Goal: Task Accomplishment & Management: Manage account settings

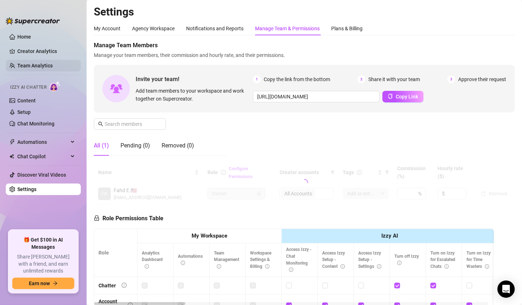
click at [36, 68] on link "Team Analytics" at bounding box center [34, 66] width 35 height 6
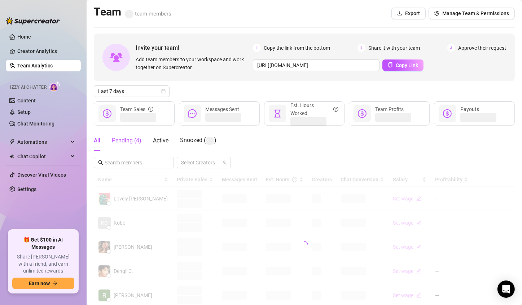
click at [121, 140] on div "Pending ( 4 )" at bounding box center [127, 140] width 30 height 9
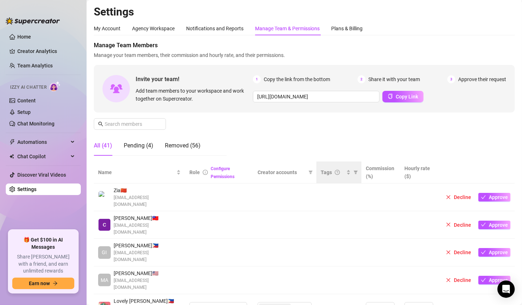
scroll to position [108, 0]
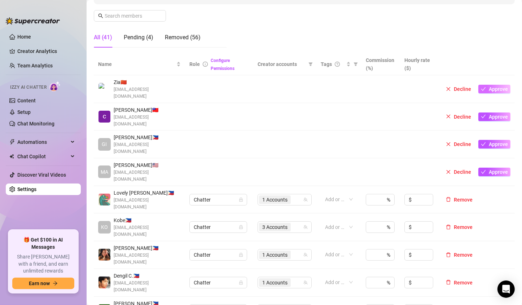
click at [493, 86] on span "Approve" at bounding box center [498, 89] width 19 height 6
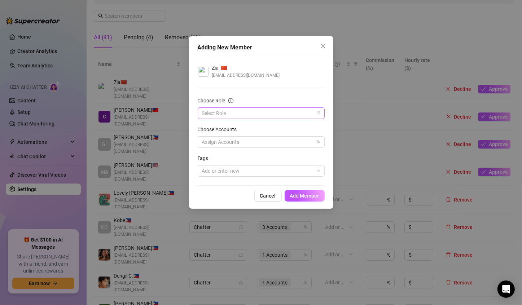
click at [250, 114] on input "Choose Role" at bounding box center [258, 113] width 112 height 11
click at [225, 127] on div "Chatter" at bounding box center [260, 128] width 115 height 8
click at [235, 143] on div at bounding box center [257, 142] width 117 height 10
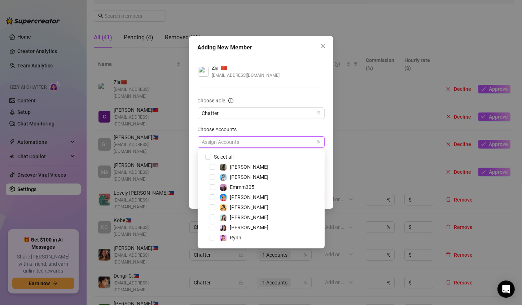
scroll to position [19, 0]
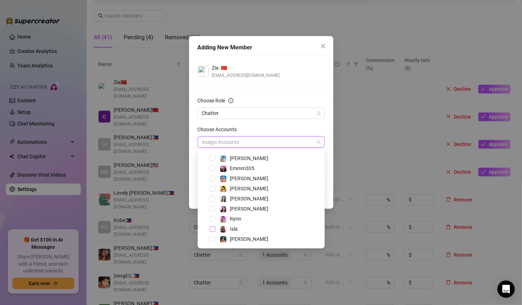
click at [212, 231] on span "Select tree node" at bounding box center [213, 229] width 6 height 6
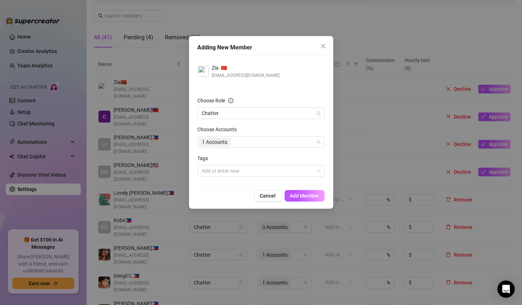
click at [291, 70] on div "Zia 🇨🇳 [EMAIL_ADDRESS][DOMAIN_NAME]" at bounding box center [261, 71] width 127 height 15
click at [307, 192] on button "Add Member" at bounding box center [305, 196] width 40 height 12
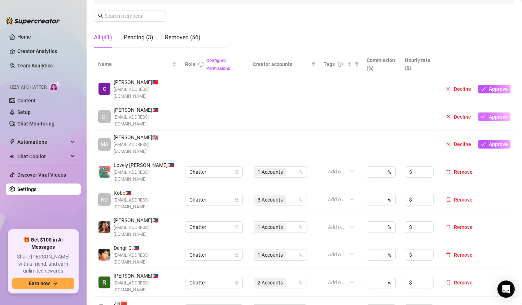
click at [489, 114] on span "Approve" at bounding box center [498, 117] width 19 height 6
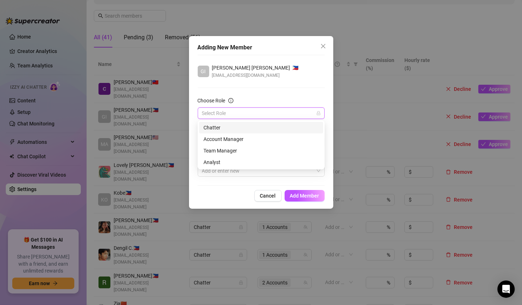
click at [235, 111] on input "Choose Role" at bounding box center [258, 113] width 112 height 11
click at [223, 128] on div "Chatter" at bounding box center [260, 128] width 115 height 8
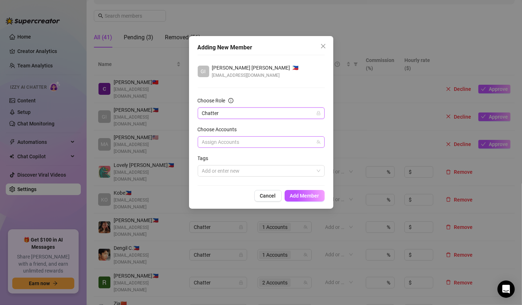
click at [236, 141] on div at bounding box center [257, 142] width 117 height 10
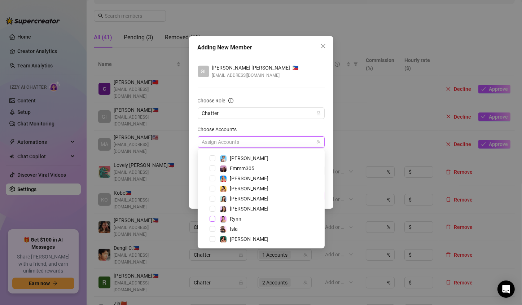
click at [210, 221] on span "Select tree node" at bounding box center [213, 219] width 6 height 6
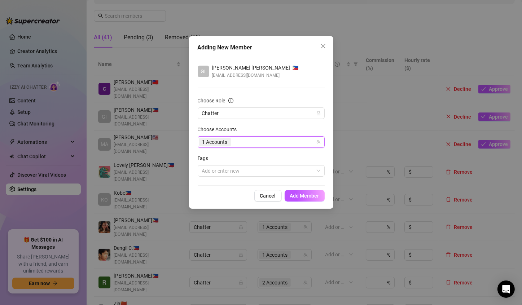
click at [294, 64] on div "GI [PERSON_NAME] [PERSON_NAME] 🇵🇭 [EMAIL_ADDRESS][DOMAIN_NAME]" at bounding box center [261, 71] width 127 height 15
click at [304, 198] on span "Add Member" at bounding box center [304, 196] width 29 height 6
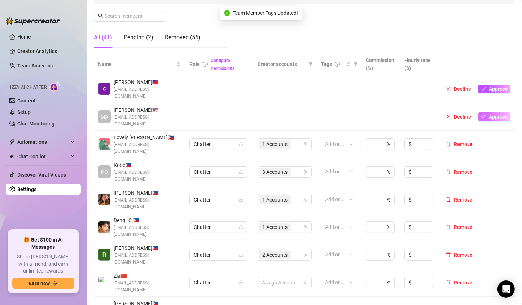
click at [489, 114] on span "Approve" at bounding box center [498, 117] width 19 height 6
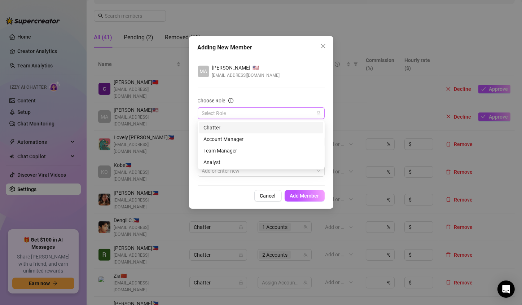
click at [236, 115] on input "Choose Role" at bounding box center [258, 113] width 112 height 11
click at [231, 129] on div "Chatter" at bounding box center [260, 128] width 115 height 8
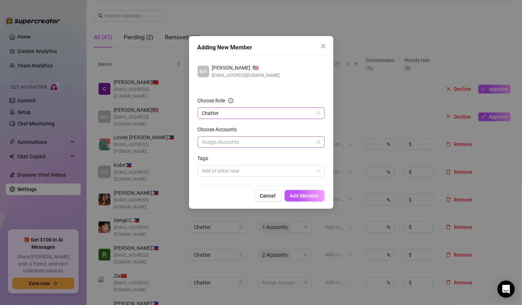
click at [242, 144] on div at bounding box center [257, 142] width 117 height 10
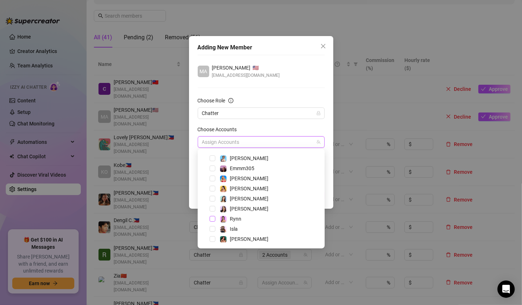
click at [212, 220] on span "Select tree node" at bounding box center [213, 219] width 6 height 6
click at [294, 71] on div "MA [PERSON_NAME] 🇺🇸 [EMAIL_ADDRESS][DOMAIN_NAME]" at bounding box center [261, 71] width 127 height 15
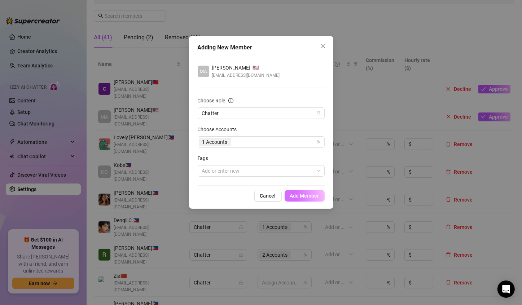
click at [304, 197] on span "Add Member" at bounding box center [304, 196] width 29 height 6
